Goal: Task Accomplishment & Management: Complete application form

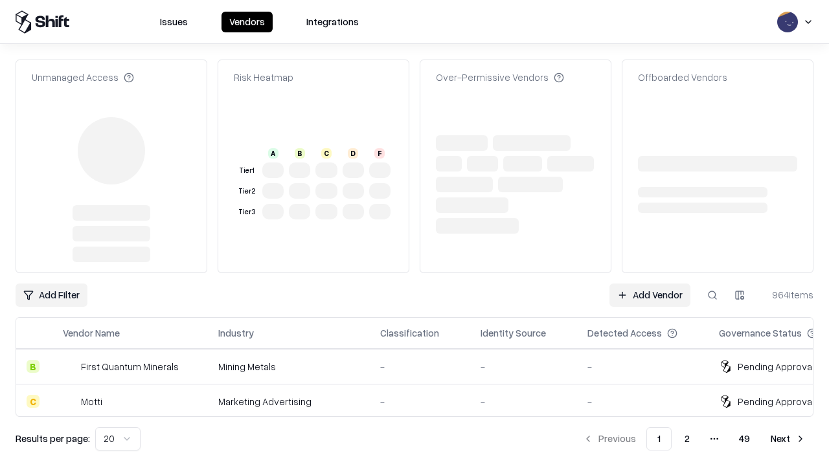
click at [650, 284] on link "Add Vendor" at bounding box center [650, 295] width 81 height 23
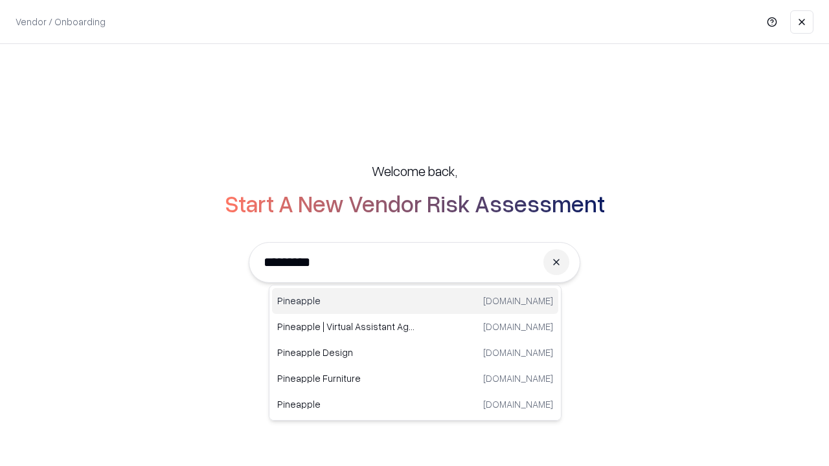
click at [415, 301] on div "Pineapple [DOMAIN_NAME]" at bounding box center [415, 301] width 286 height 26
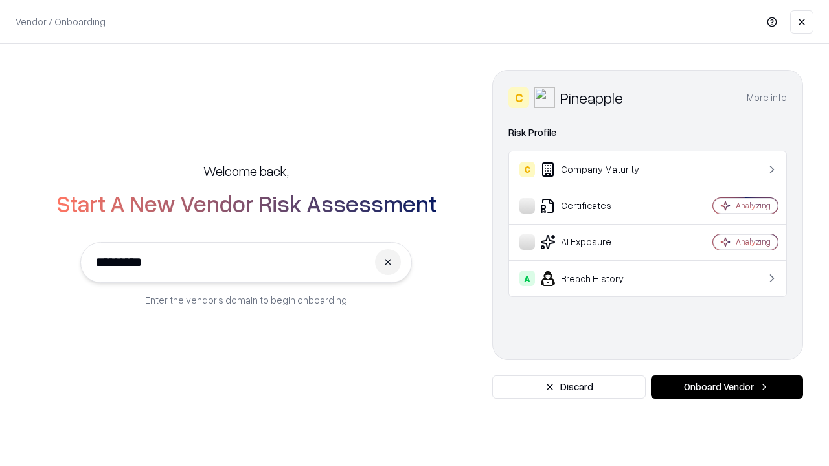
type input "*********"
click at [727, 387] on button "Onboard Vendor" at bounding box center [727, 387] width 152 height 23
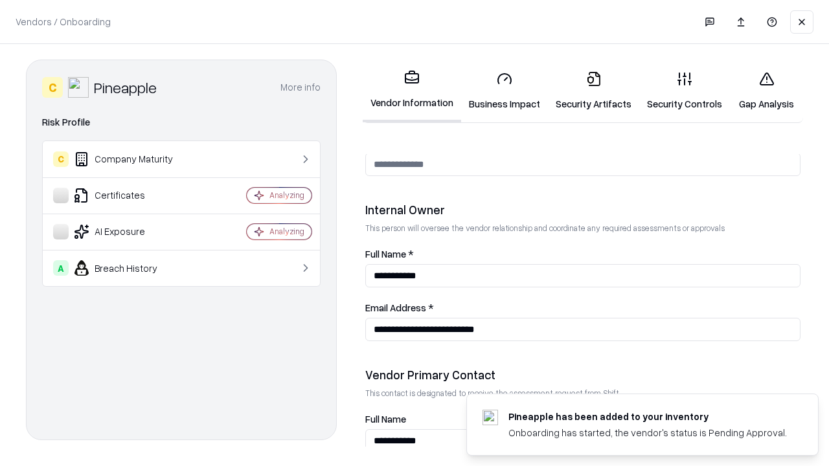
scroll to position [671, 0]
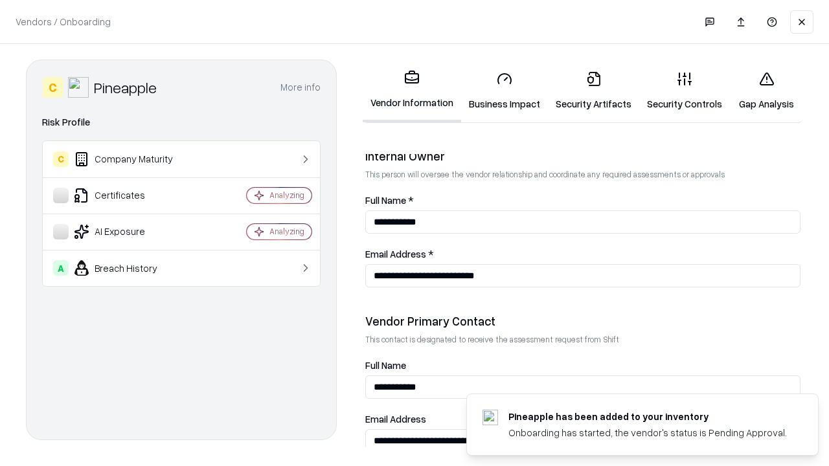
click at [505, 91] on link "Business Impact" at bounding box center [504, 91] width 87 height 60
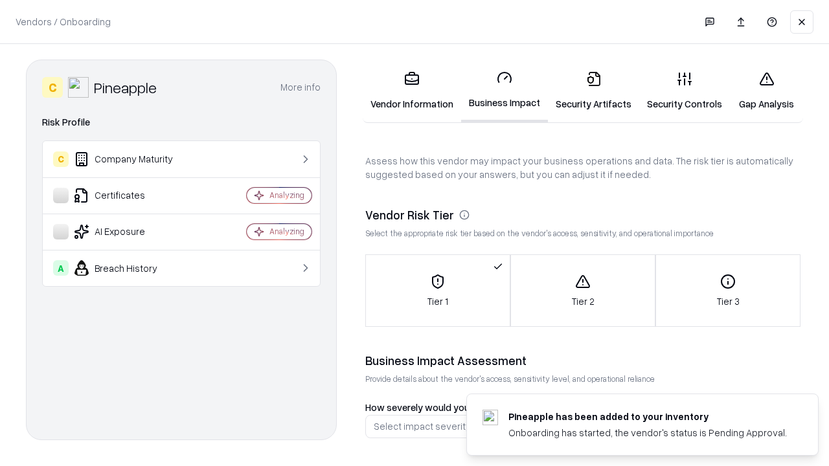
click at [593, 91] on link "Security Artifacts" at bounding box center [593, 91] width 91 height 60
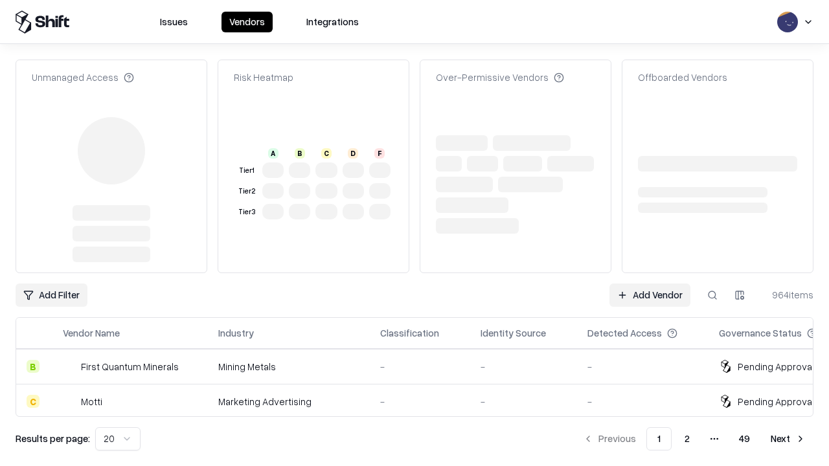
click at [650, 284] on link "Add Vendor" at bounding box center [650, 295] width 81 height 23
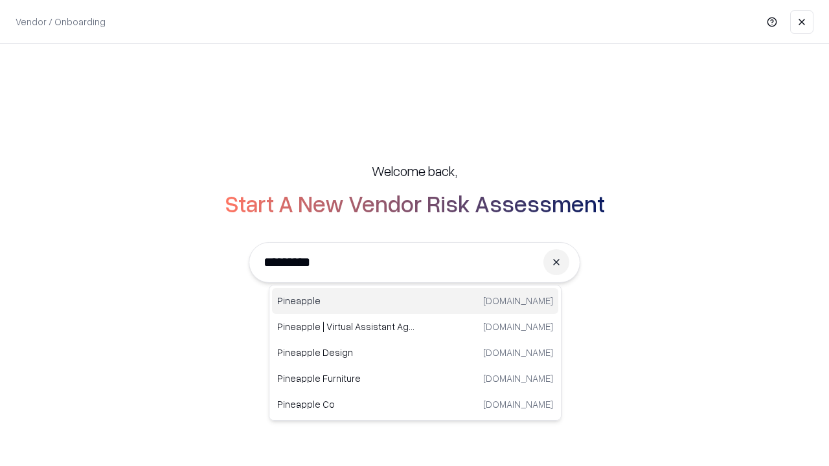
click at [415, 301] on div "Pineapple [DOMAIN_NAME]" at bounding box center [415, 301] width 286 height 26
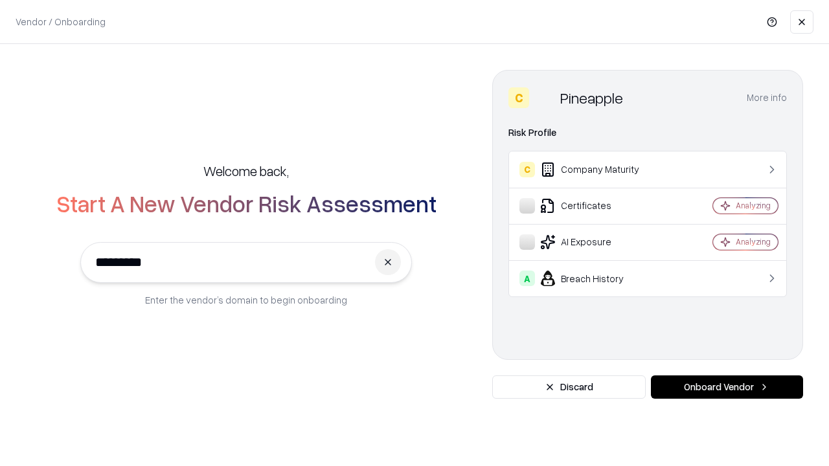
type input "*********"
click at [727, 387] on button "Onboard Vendor" at bounding box center [727, 387] width 152 height 23
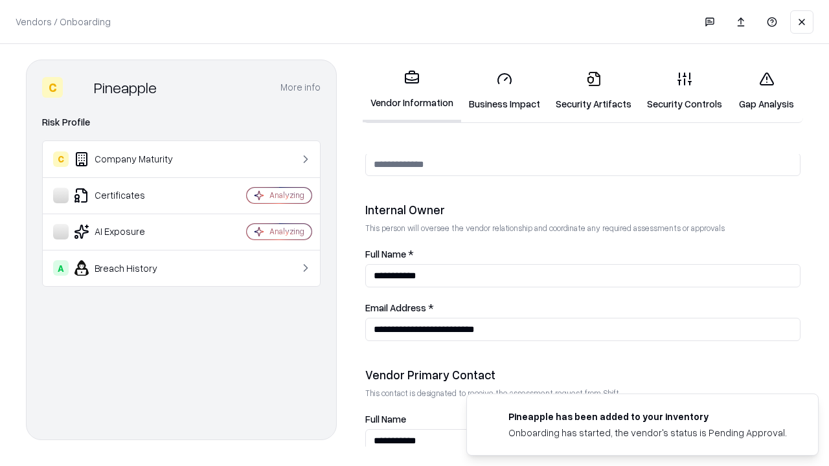
scroll to position [671, 0]
